Goal: Transaction & Acquisition: Purchase product/service

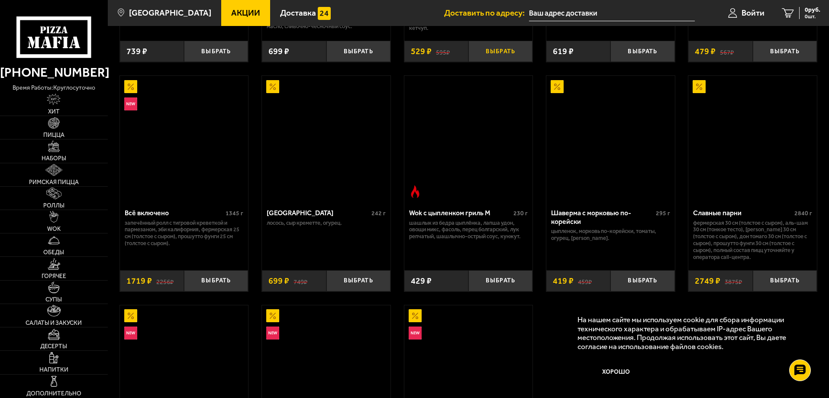
scroll to position [462, 0]
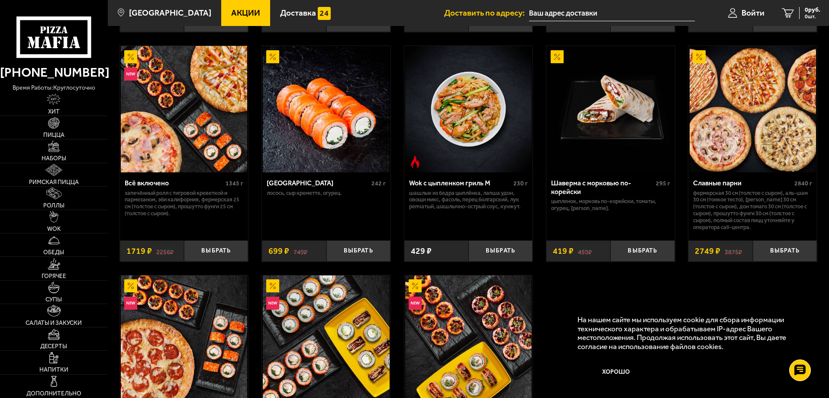
click at [748, 152] on img at bounding box center [752, 109] width 126 height 126
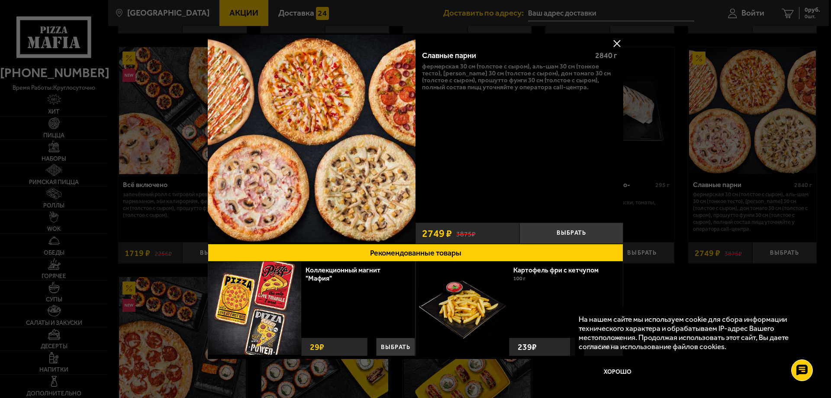
click at [614, 39] on button at bounding box center [616, 43] width 13 height 13
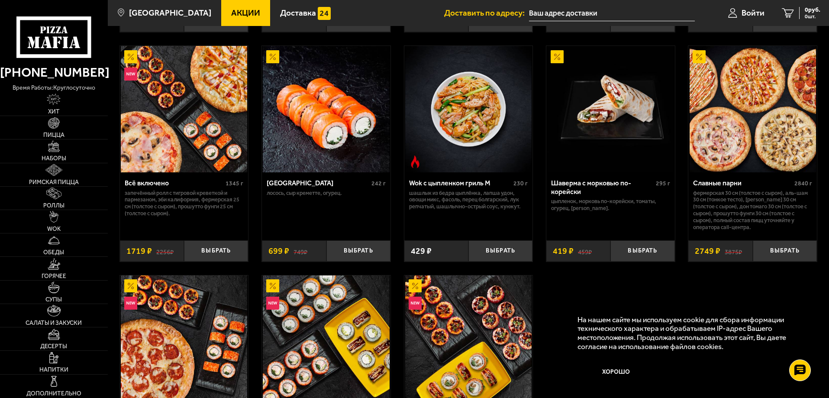
scroll to position [490, 0]
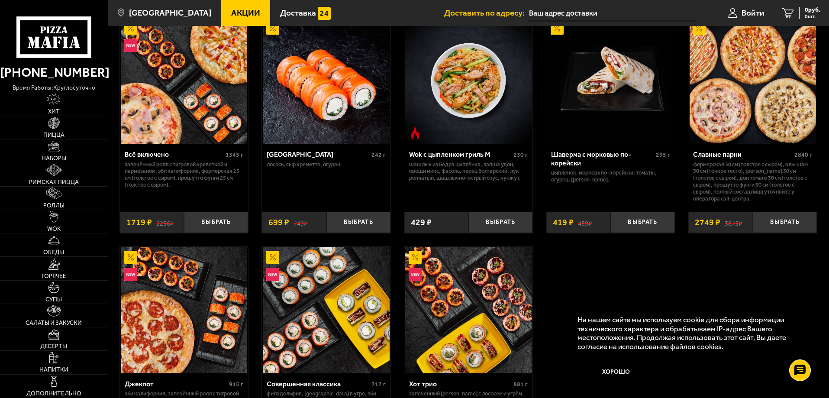
click at [54, 152] on img at bounding box center [54, 147] width 12 height 12
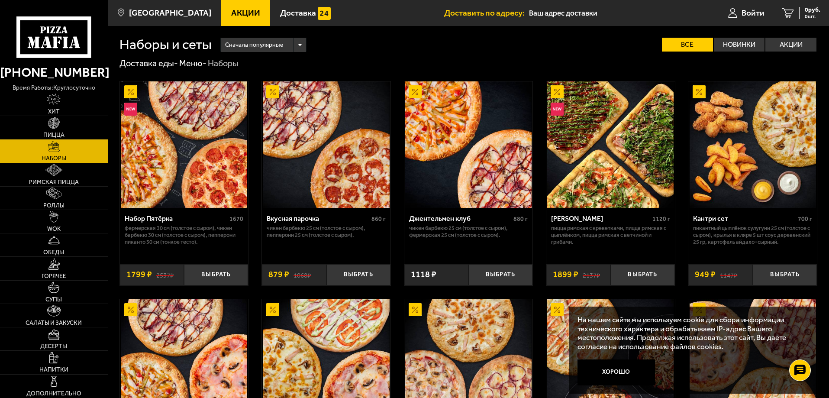
click at [271, 41] on span "Сначала популярные" at bounding box center [254, 45] width 58 height 16
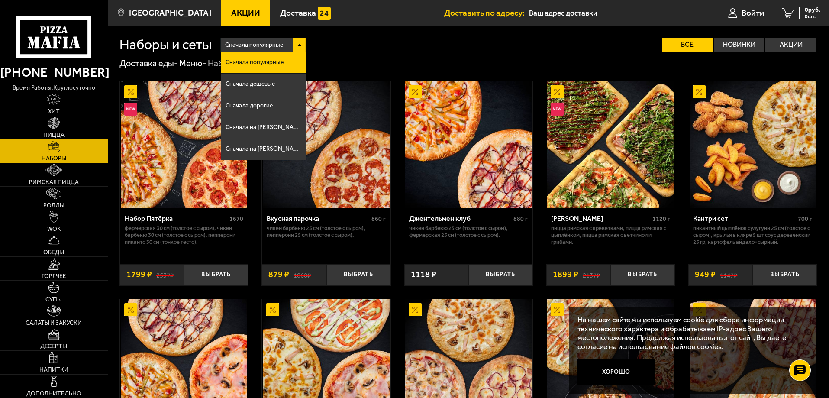
click at [271, 41] on span "Сначала популярные" at bounding box center [254, 45] width 58 height 16
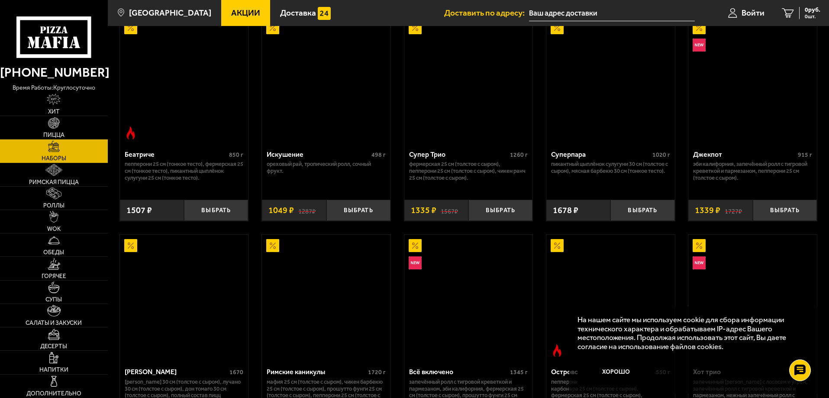
scroll to position [1323, 0]
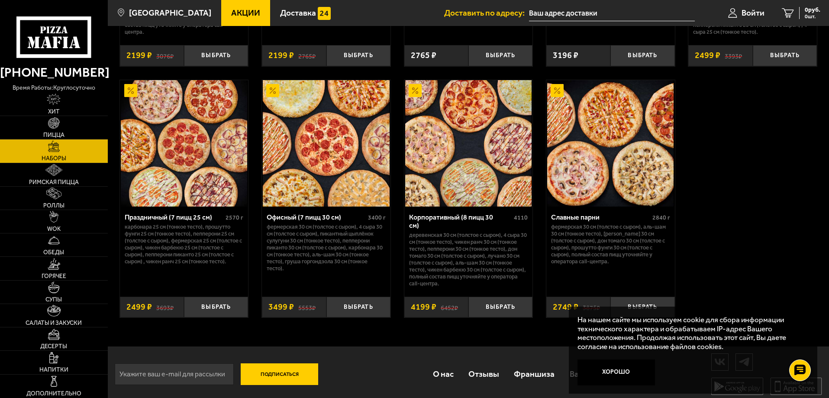
click at [452, 242] on p "Деревенская 30 см (толстое с сыром), 4 сыра 30 см (тонкое тесто), Чикен Ранч 30…" at bounding box center [468, 259] width 119 height 55
click at [492, 298] on button "Выбрать" at bounding box center [500, 306] width 64 height 21
click at [49, 119] on img at bounding box center [54, 123] width 12 height 12
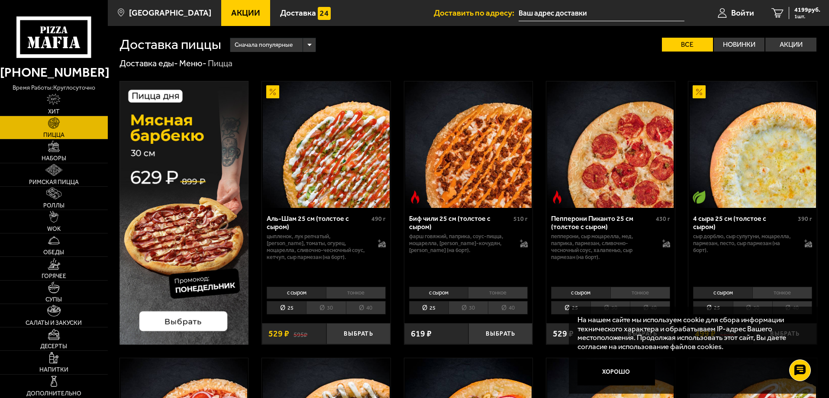
scroll to position [29, 0]
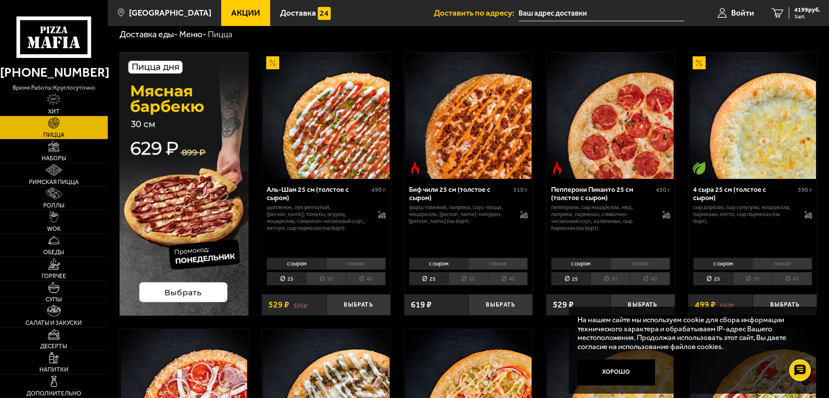
click at [613, 277] on li "30" at bounding box center [609, 278] width 39 height 13
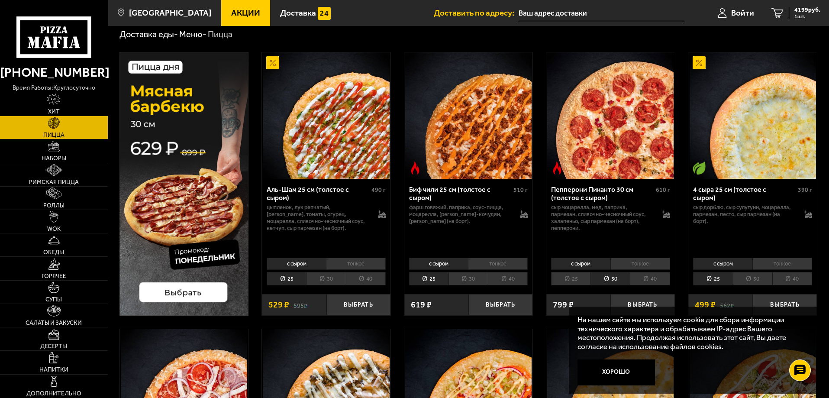
click at [643, 274] on li "40" at bounding box center [650, 278] width 40 height 13
click at [610, 277] on li "30" at bounding box center [609, 278] width 39 height 13
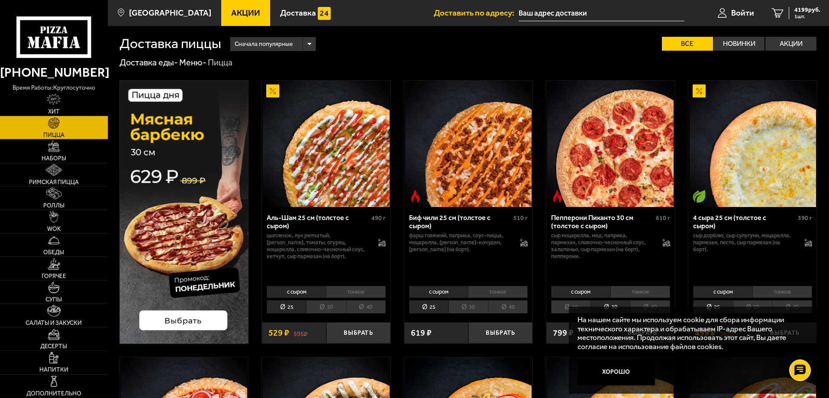
scroll to position [0, 0]
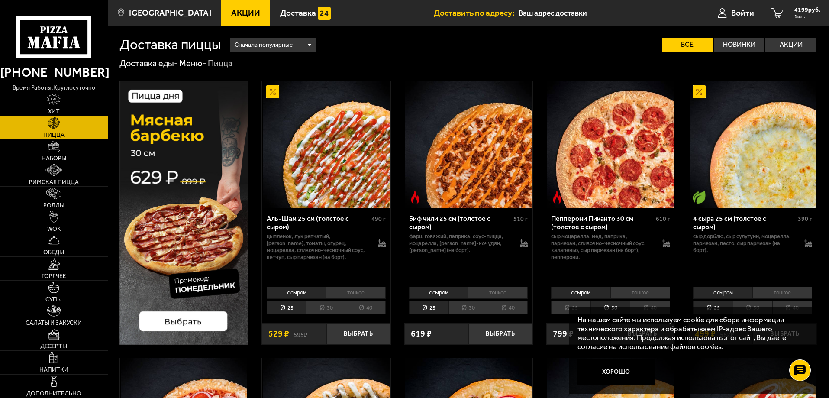
click at [538, 15] on input "text" at bounding box center [601, 13] width 166 height 16
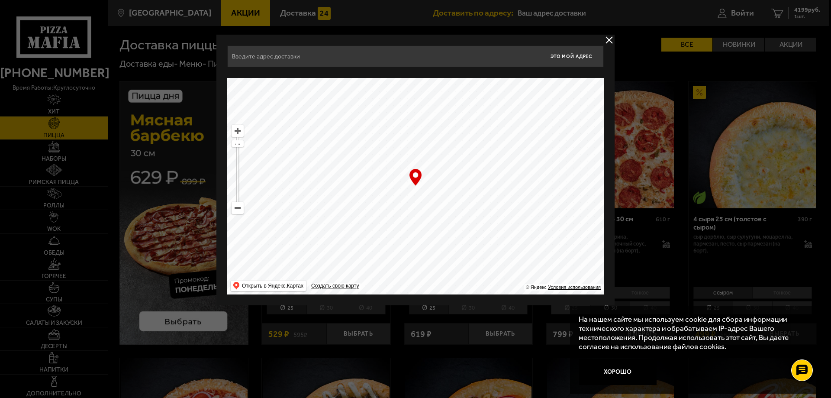
drag, startPoint x: 465, startPoint y: 187, endPoint x: 525, endPoint y: 86, distance: 117.9
click at [525, 86] on ymaps at bounding box center [415, 186] width 377 height 216
drag, startPoint x: 445, startPoint y: 210, endPoint x: 370, endPoint y: 68, distance: 160.7
click at [372, 69] on div "[STREET_ADDRESS] Это мой адрес Найдите адрес перетащив карту … © Яндекс Условия…" at bounding box center [415, 169] width 377 height 249
click at [240, 212] on ymaps at bounding box center [237, 207] width 11 height 11
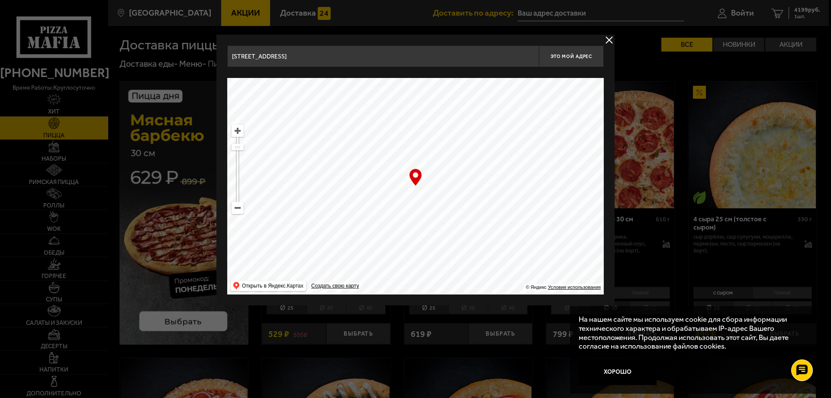
drag, startPoint x: 375, startPoint y: 217, endPoint x: 318, endPoint y: 117, distance: 115.1
click at [318, 117] on ymaps at bounding box center [415, 186] width 377 height 216
drag, startPoint x: 364, startPoint y: 166, endPoint x: 312, endPoint y: 129, distance: 63.4
click at [319, 131] on ymaps at bounding box center [415, 186] width 377 height 216
drag, startPoint x: 380, startPoint y: 193, endPoint x: 346, endPoint y: 141, distance: 62.5
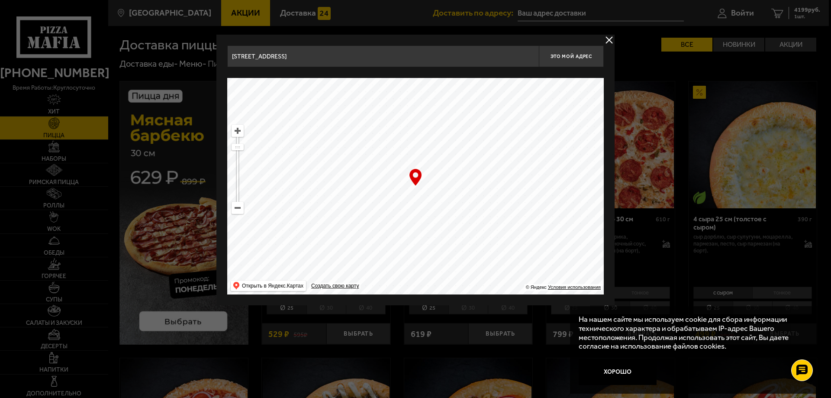
click at [348, 145] on ymaps at bounding box center [415, 186] width 377 height 216
drag, startPoint x: 408, startPoint y: 211, endPoint x: 345, endPoint y: 140, distance: 94.7
click at [345, 140] on ymaps at bounding box center [415, 186] width 377 height 216
drag, startPoint x: 428, startPoint y: 194, endPoint x: 275, endPoint y: 226, distance: 156.1
click at [275, 226] on ymaps at bounding box center [415, 186] width 377 height 216
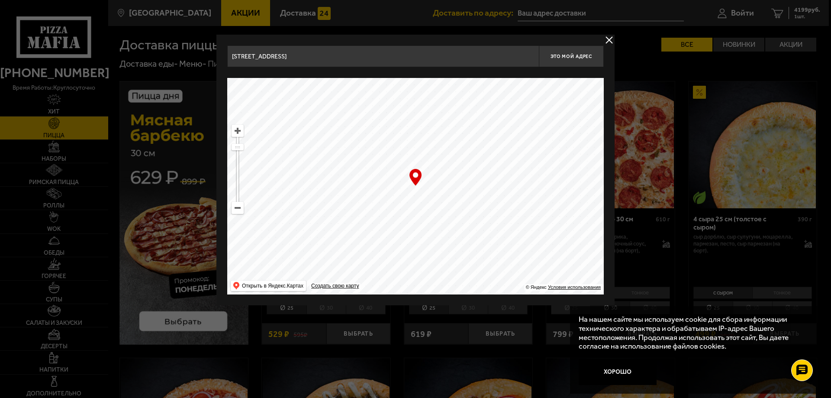
click at [238, 131] on ymaps at bounding box center [237, 130] width 11 height 11
drag, startPoint x: 436, startPoint y: 219, endPoint x: 409, endPoint y: 181, distance: 46.2
click at [409, 181] on div "… © Яндекс Условия использования Открыть в Яндекс.Картах Создать свою карту" at bounding box center [415, 186] width 377 height 216
type input "[STREET_ADDRESS]"
click at [236, 131] on ymaps at bounding box center [237, 130] width 11 height 11
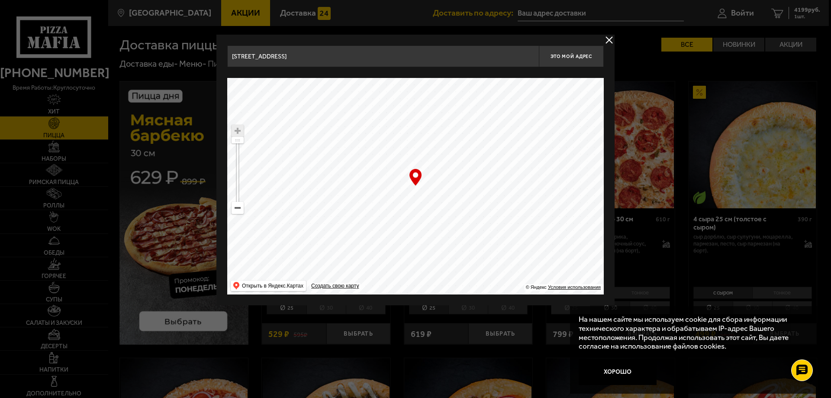
click at [450, 175] on ymaps at bounding box center [415, 186] width 377 height 216
click at [566, 58] on span "Это мой адрес" at bounding box center [572, 57] width 42 height 6
type input "[STREET_ADDRESS]"
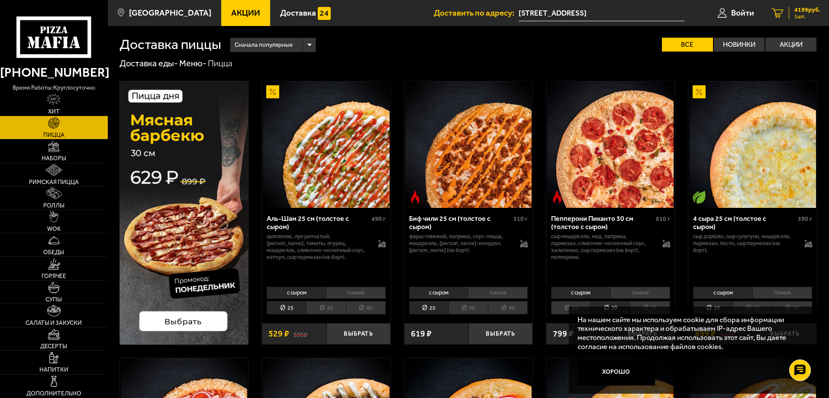
click at [807, 10] on span "4199 руб." at bounding box center [807, 10] width 26 height 6
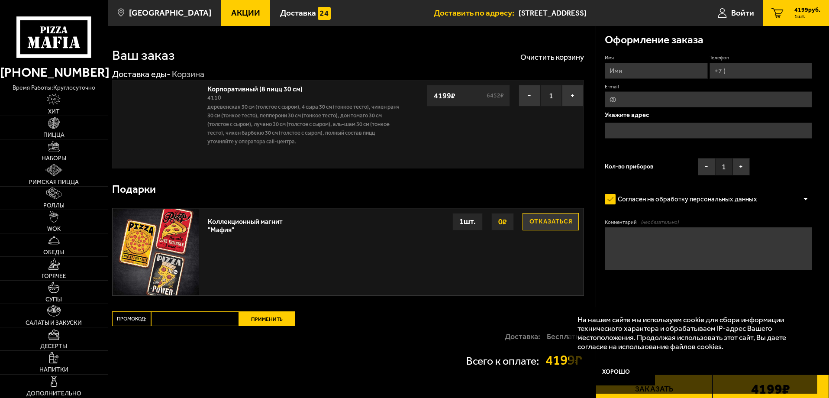
type input "[STREET_ADDRESS]"
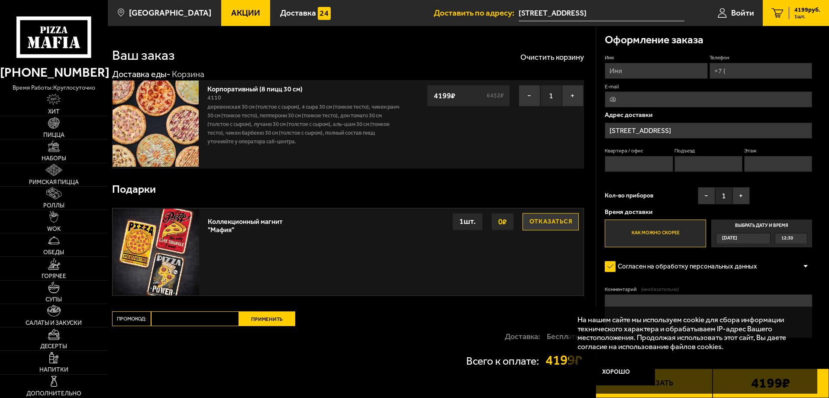
click at [631, 70] on input "Имя" at bounding box center [656, 71] width 103 height 16
type input "[PERSON_NAME]"
type input "[PHONE_NUMBER]"
type input "[EMAIL_ADDRESS][DOMAIN_NAME]"
click at [636, 163] on input "Квартира / офис" at bounding box center [639, 164] width 68 height 16
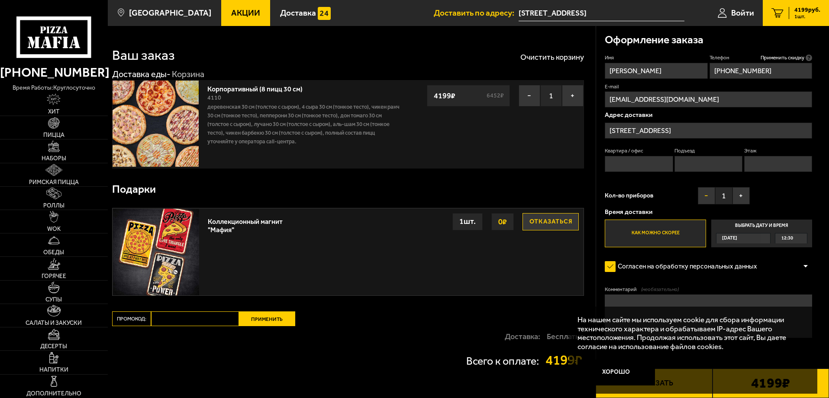
click at [702, 198] on button "−" at bounding box center [706, 195] width 17 height 17
click at [673, 236] on label "Как можно скорее" at bounding box center [655, 233] width 101 height 28
click at [0, 0] on input "Как можно скорее" at bounding box center [0, 0] width 0 height 0
click at [302, 163] on div "Корпоративный (8 пицц 30 см) 4110 Деревенская 30 см (толстое с сыром), 4 сыра 3…" at bounding box center [303, 123] width 201 height 87
